Goal: Use online tool/utility: Use online tool/utility

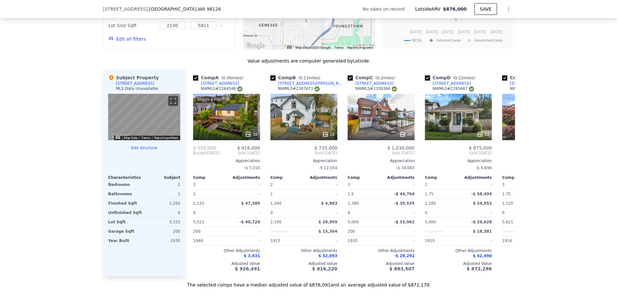
scroll to position [626, 0]
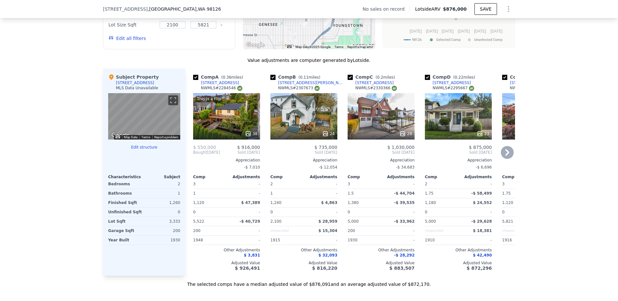
click at [237, 117] on div "This is a Flip 38" at bounding box center [226, 116] width 67 height 46
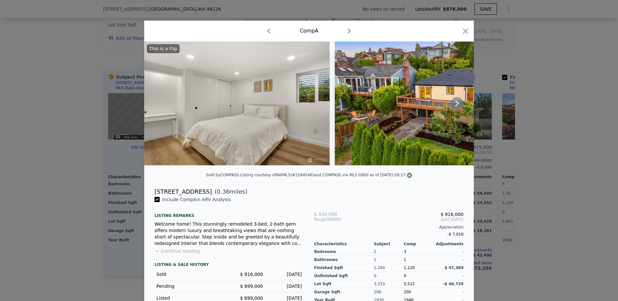
click at [456, 109] on icon at bounding box center [457, 103] width 13 height 13
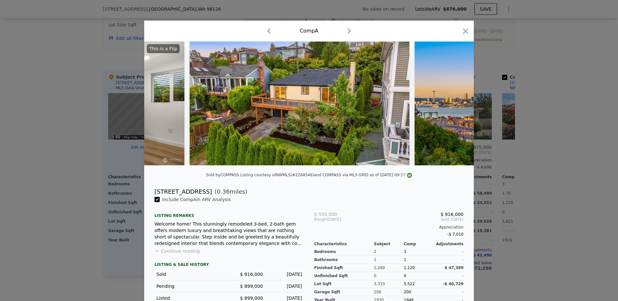
scroll to position [0, 155]
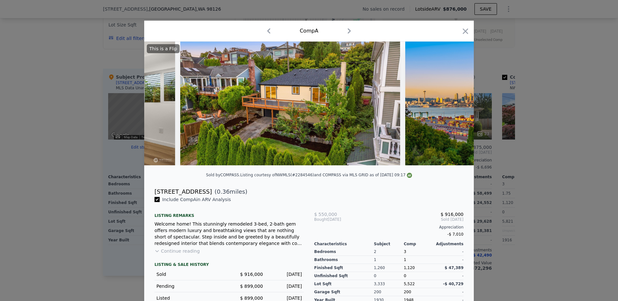
click at [456, 109] on div "This is a Flip" at bounding box center [309, 104] width 330 height 124
click at [457, 101] on icon at bounding box center [457, 103] width 4 height 6
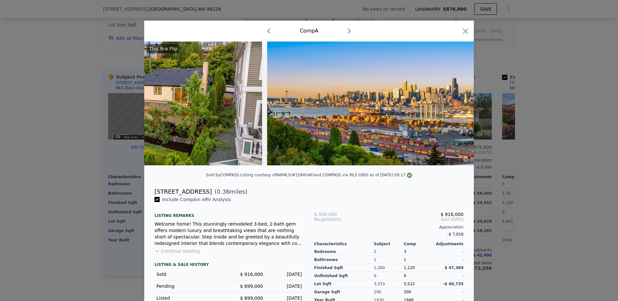
scroll to position [0, 309]
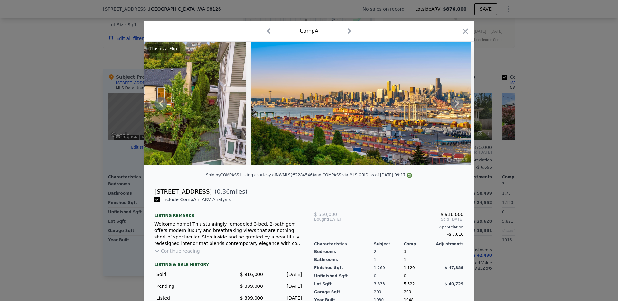
click at [457, 101] on icon at bounding box center [457, 103] width 4 height 6
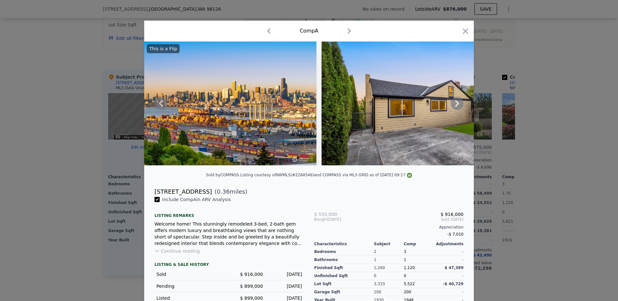
click at [457, 101] on icon at bounding box center [457, 103] width 13 height 13
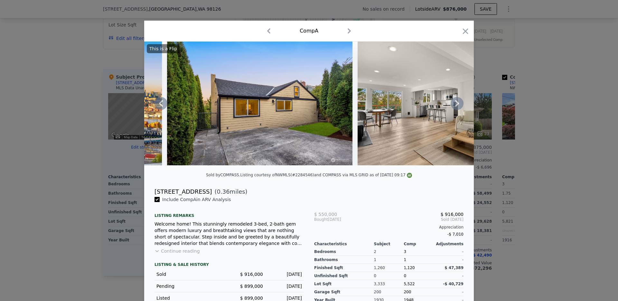
click at [457, 101] on icon at bounding box center [457, 103] width 13 height 13
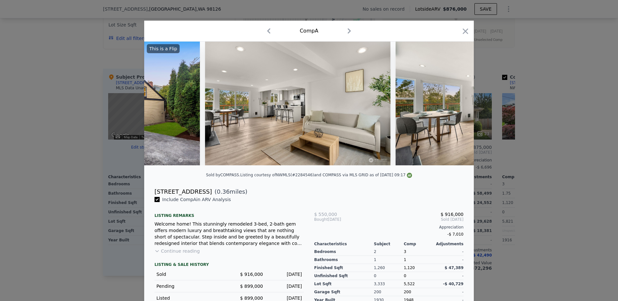
scroll to position [0, 773]
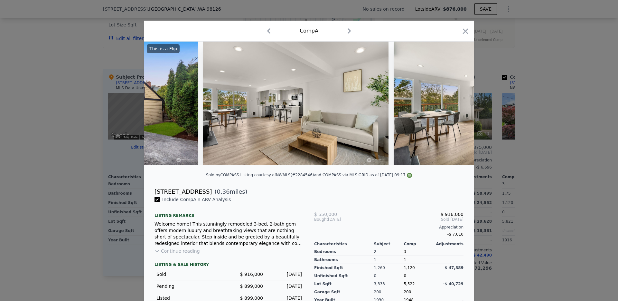
click at [457, 101] on img at bounding box center [487, 104] width 186 height 124
click at [464, 33] on icon "button" at bounding box center [465, 31] width 9 height 9
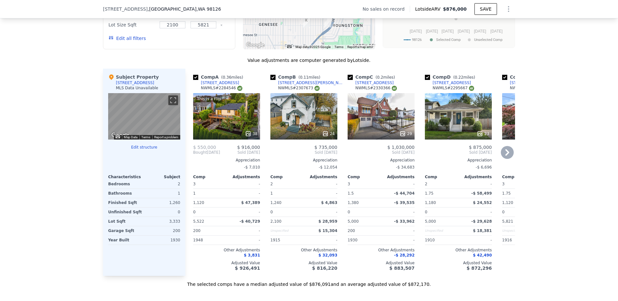
click at [398, 120] on div "29" at bounding box center [381, 116] width 67 height 46
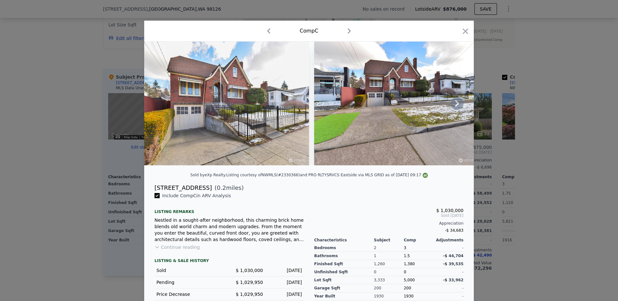
click at [456, 105] on icon at bounding box center [457, 103] width 4 height 6
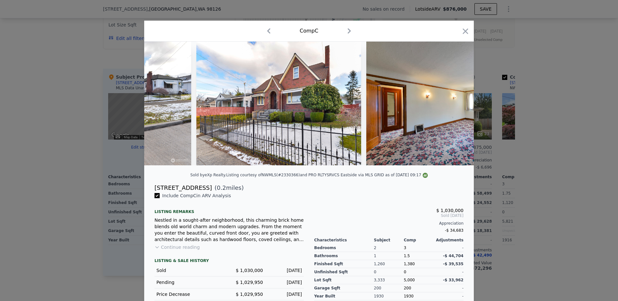
scroll to position [0, 309]
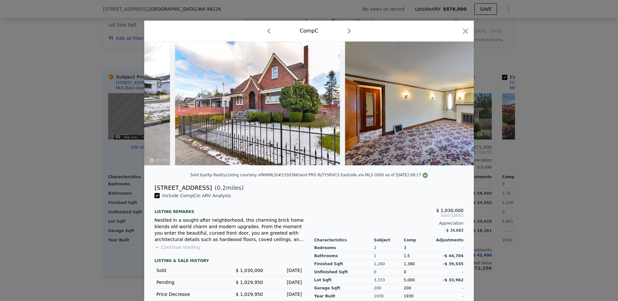
click at [456, 105] on img at bounding box center [427, 104] width 165 height 124
click at [465, 32] on icon "button" at bounding box center [465, 30] width 5 height 5
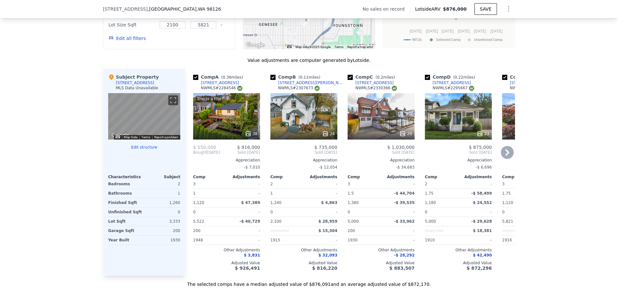
click at [511, 151] on icon at bounding box center [507, 152] width 13 height 13
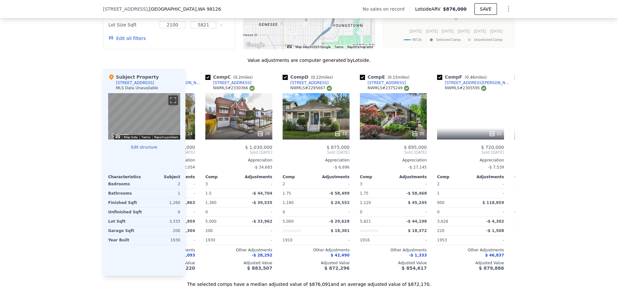
scroll to position [0, 155]
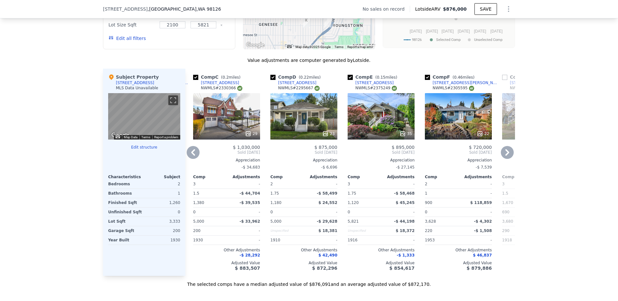
click at [509, 153] on icon at bounding box center [508, 152] width 4 height 6
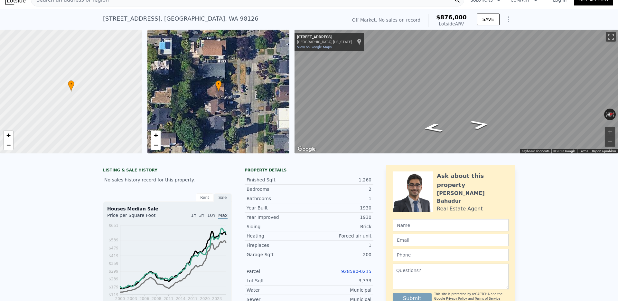
scroll to position [5, 0]
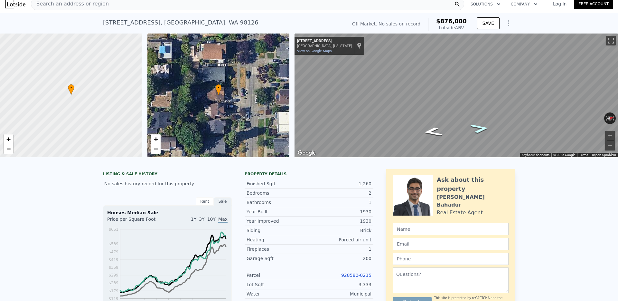
click at [477, 129] on icon "Go North, 38th Ave SW" at bounding box center [480, 128] width 37 height 14
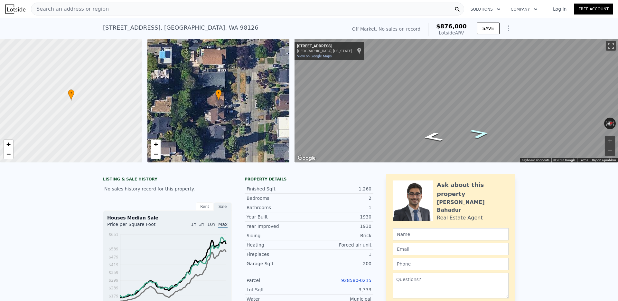
scroll to position [69, 0]
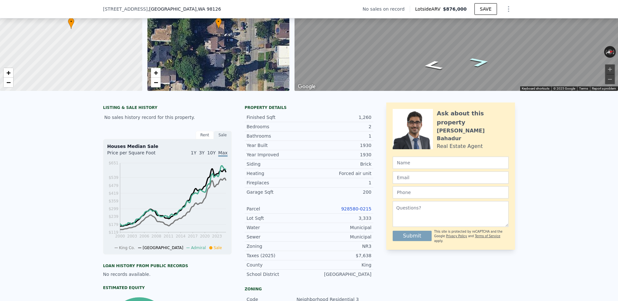
click at [353, 206] on link "928580-0215" at bounding box center [356, 208] width 30 height 5
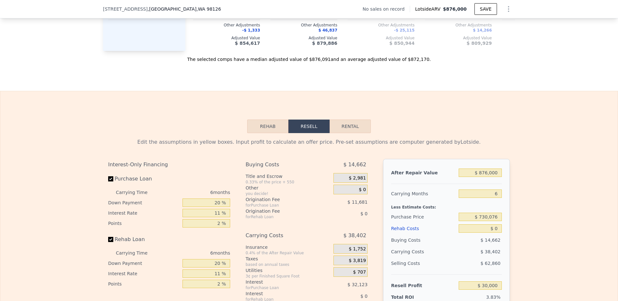
scroll to position [880, 0]
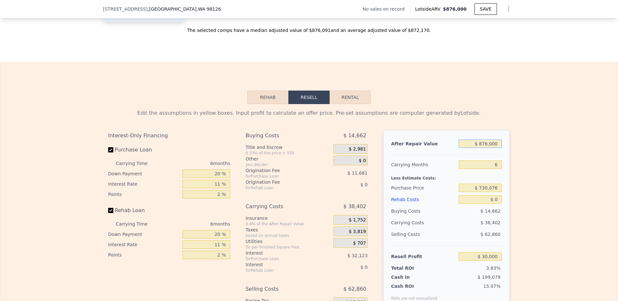
click at [497, 144] on input "$ 876,000" at bounding box center [480, 143] width 43 height 8
type input "$ 99"
type input "-$ 781,845"
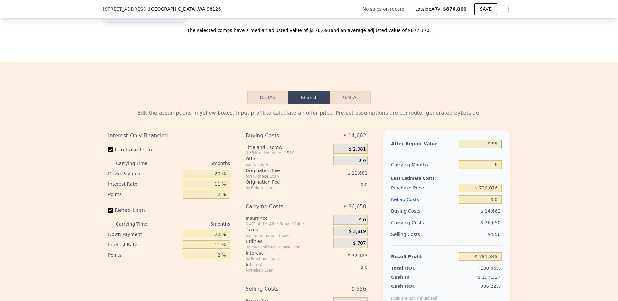
type input "$ 995"
type input "-$ 781,016"
type input "$ 9,950"
type input "-$ 772,716"
type input "$ 99"
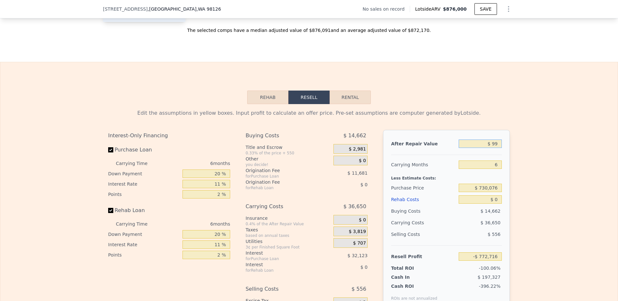
type input "-$ 781,845"
type input "$ 9"
type input "-$ 781,929"
type input "$ 95,000"
type input "-$ 693,885"
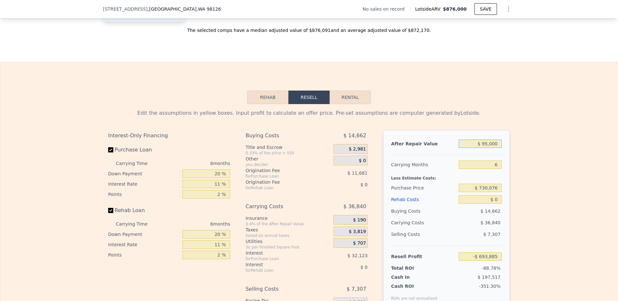
type input "$ 950,000"
type input "$ 98,588"
type input "$ 950,000"
type input "$ 715,000"
click at [210, 192] on input "2 %" at bounding box center [207, 194] width 48 height 8
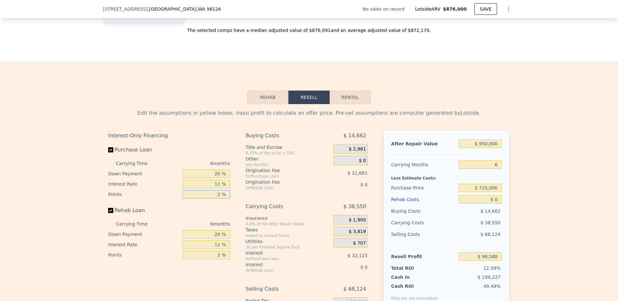
type input "$ 114,621"
click at [210, 192] on input "2 %" at bounding box center [207, 194] width 48 height 8
type input "1 %"
type input "$ 120,341"
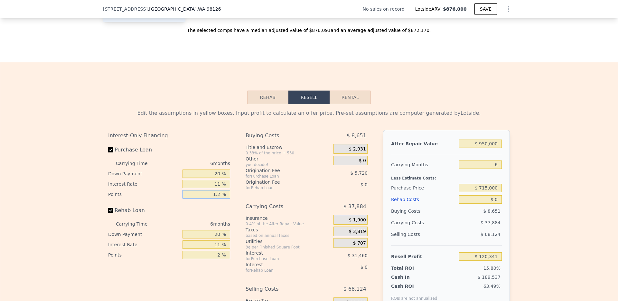
type input "1.25 %"
type input "$ 118,911"
type input "1.25 %"
drag, startPoint x: 212, startPoint y: 255, endPoint x: 237, endPoint y: 255, distance: 24.8
click at [237, 255] on div "Interest-Only Financing Purchase Loan Carrying Time 6 months Down Payment 20 % …" at bounding box center [309, 237] width 402 height 214
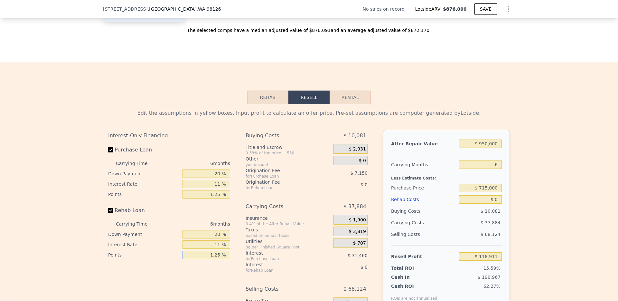
type input "1.25 %"
click at [541, 202] on div "Edit the assumptions in yellow boxes. Input profit to calculate an offer price.…" at bounding box center [309, 224] width 618 height 240
click at [486, 201] on input "$ 0" at bounding box center [480, 199] width 43 height 8
click at [399, 200] on div "Rehab Costs" at bounding box center [423, 200] width 65 height 12
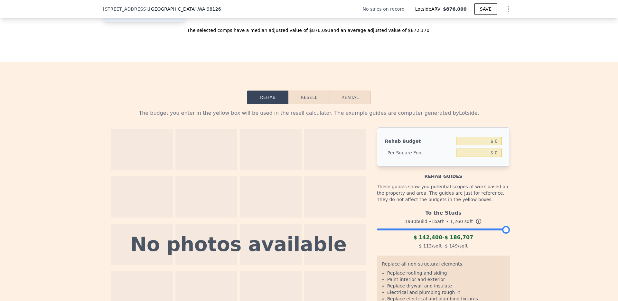
drag, startPoint x: 506, startPoint y: 231, endPoint x: 545, endPoint y: 229, distance: 39.0
click at [545, 229] on div "The budget you enter in the yellow box will be used in the resell calculator. T…" at bounding box center [309, 232] width 618 height 257
click at [488, 144] on input "$ 0" at bounding box center [479, 141] width 46 height 8
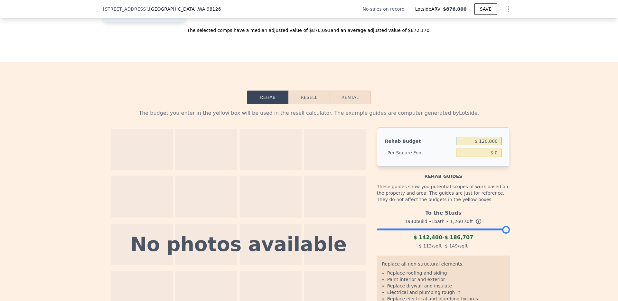
type input "$ 120,000"
click at [524, 144] on div "The budget you enter in the yellow box will be used in the resell calculator. T…" at bounding box center [309, 232] width 618 height 257
type input "$ 95.24"
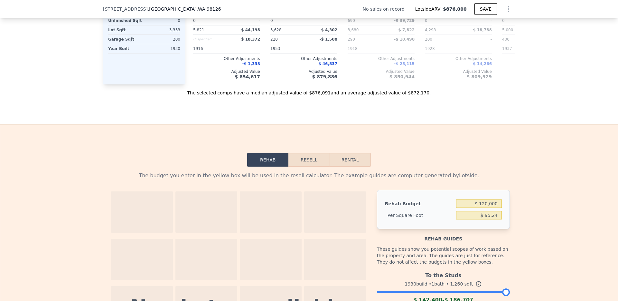
scroll to position [841, 0]
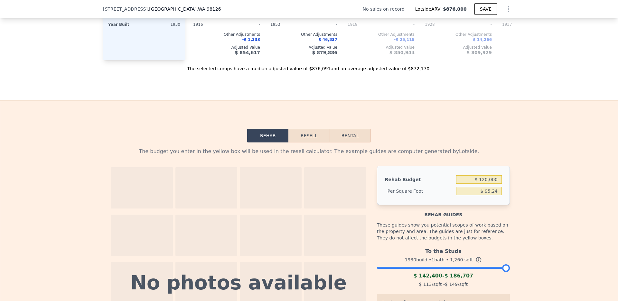
click at [304, 137] on button "Resell" at bounding box center [309, 136] width 41 height 14
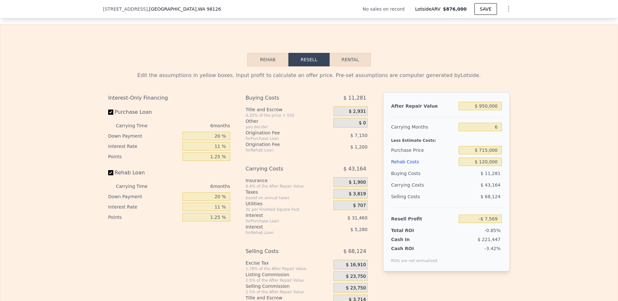
scroll to position [932, 0]
